Goal: Information Seeking & Learning: Learn about a topic

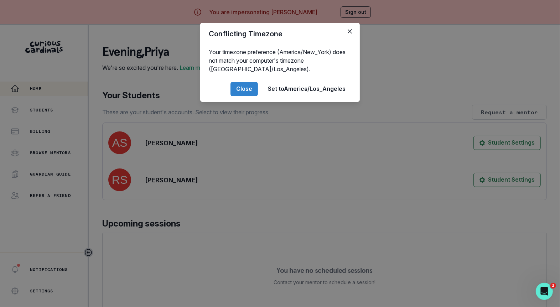
click at [270, 195] on div "Conflicting Timezone Your timezone preference (America/New_York) does not match…" at bounding box center [280, 153] width 560 height 307
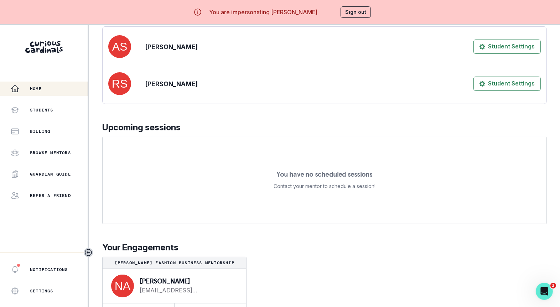
scroll to position [25, 0]
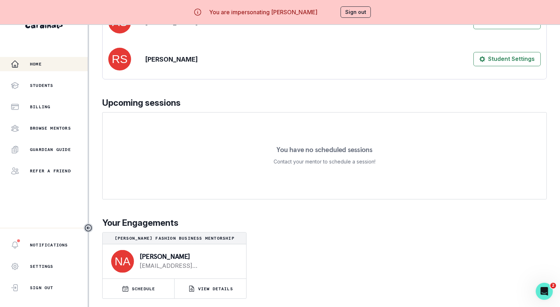
click at [216, 274] on div "[PERSON_NAME] [EMAIL_ADDRESS][DOMAIN_NAME]" at bounding box center [174, 261] width 143 height 34
click at [216, 284] on button "VIEW DETAILS" at bounding box center [210, 289] width 72 height 20
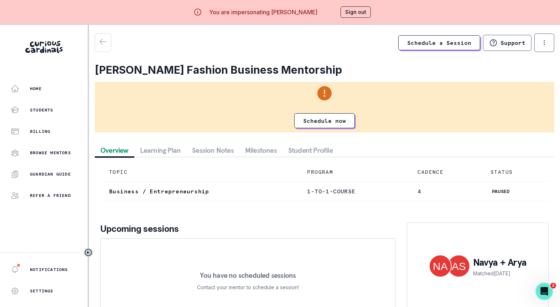
click at [215, 149] on button "Session Notes" at bounding box center [212, 150] width 53 height 13
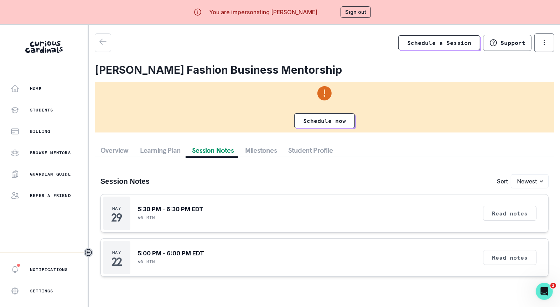
scroll to position [25, 0]
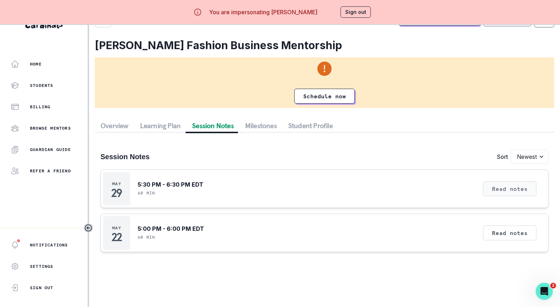
click at [512, 194] on button "Read notes" at bounding box center [509, 188] width 53 height 15
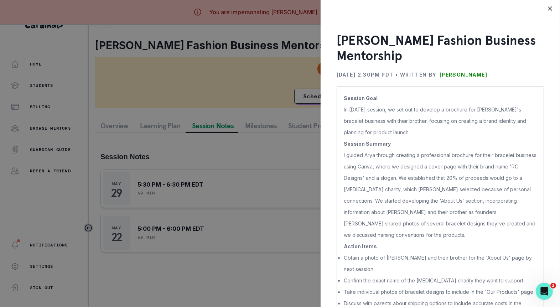
click at [245, 143] on div "[PERSON_NAME] Fashion Business Mentorship [DATE] 2:30PM PDT • Written by [PERSO…" at bounding box center [280, 153] width 560 height 307
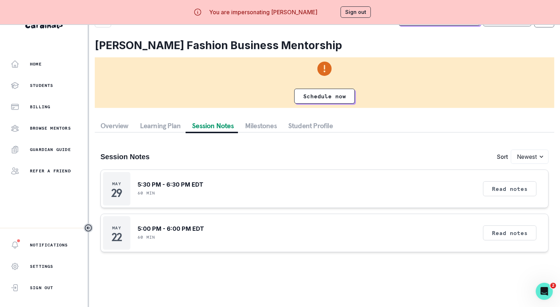
click at [355, 17] on button "Sign out" at bounding box center [355, 11] width 30 height 11
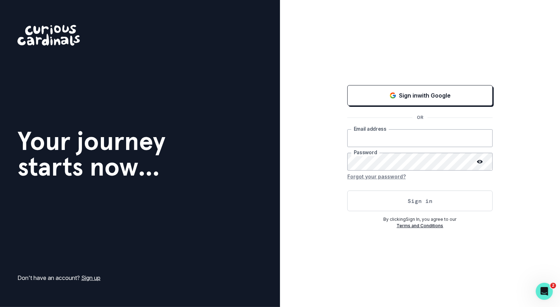
type input "[EMAIL_ADDRESS][DOMAIN_NAME]"
click at [371, 199] on button "Sign in" at bounding box center [419, 200] width 145 height 21
